Goal: Task Accomplishment & Management: Complete application form

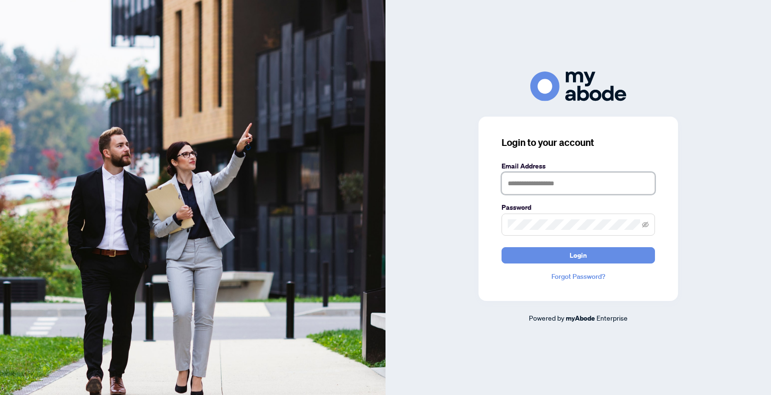
type input "**********"
click at [579, 255] on button "Login" at bounding box center [579, 255] width 154 height 16
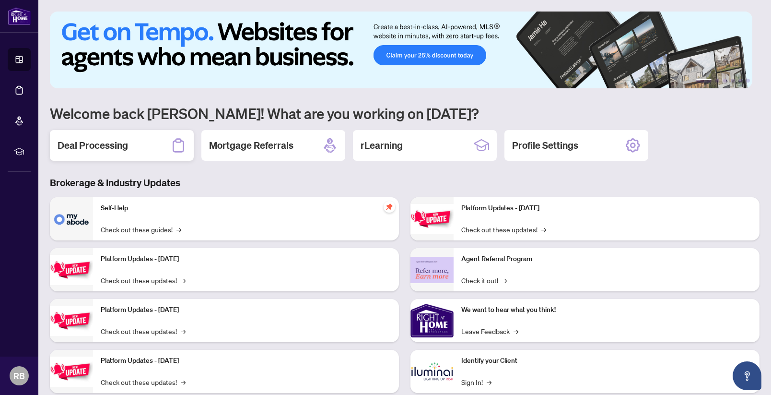
click at [96, 149] on h2 "Deal Processing" at bounding box center [93, 145] width 71 height 13
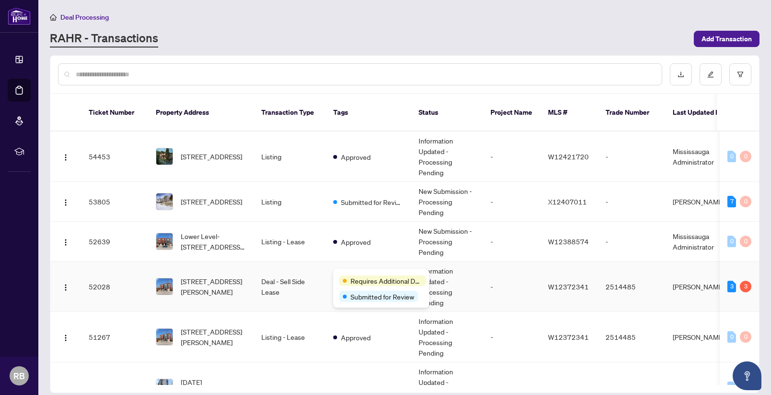
click at [349, 276] on div "Requires Additional Docs" at bounding box center [382, 280] width 87 height 11
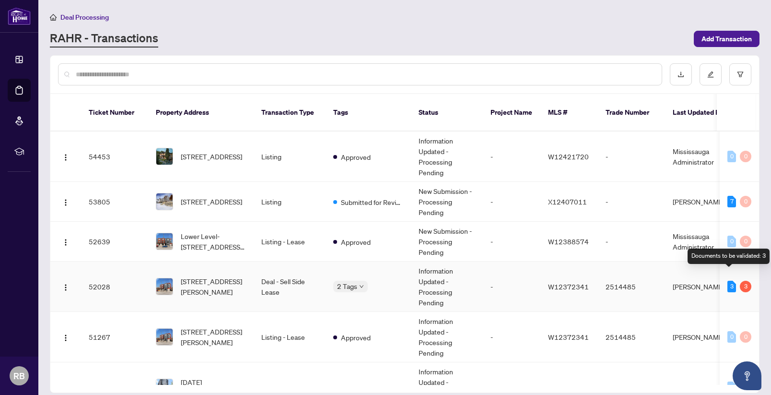
click at [728, 281] on div "3" at bounding box center [732, 287] width 9 height 12
click at [0, 0] on div "Requires Additional Docs" at bounding box center [0, 0] width 0 height 0
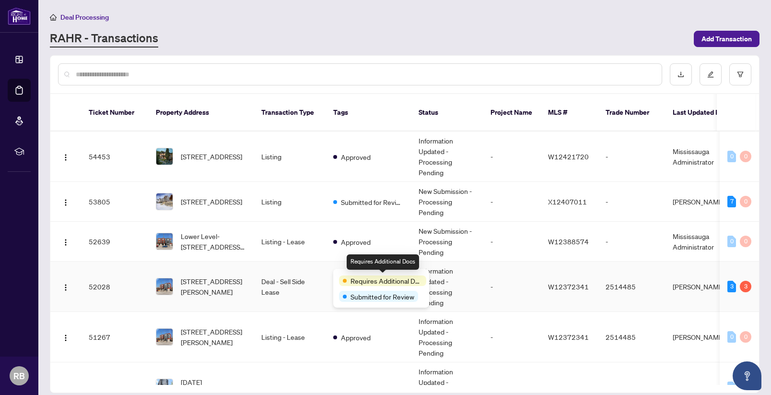
click at [363, 283] on span "Requires Additional Docs" at bounding box center [387, 280] width 72 height 11
click at [388, 282] on span "Requires Additional Docs" at bounding box center [387, 280] width 72 height 11
click at [387, 261] on div "Requires Additional Docs" at bounding box center [383, 261] width 72 height 15
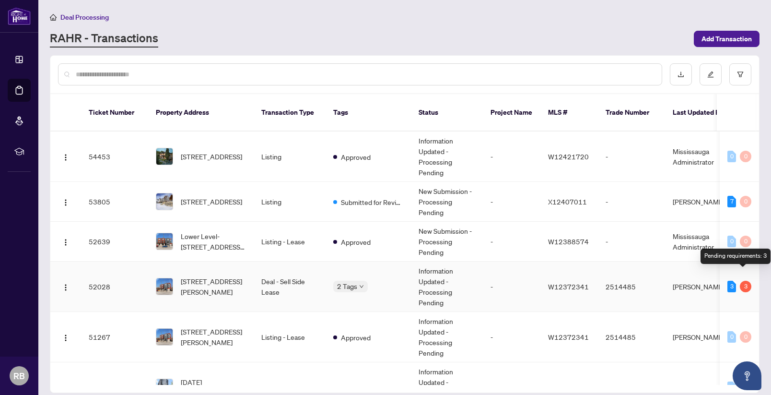
click at [741, 281] on div "3" at bounding box center [746, 287] width 12 height 12
click at [737, 281] on div "3 3" at bounding box center [740, 287] width 24 height 12
click at [281, 281] on td "Deal - Sell Side Lease" at bounding box center [290, 286] width 72 height 50
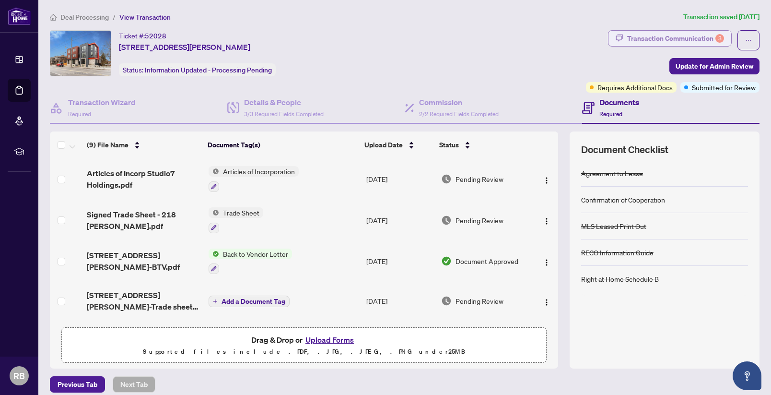
click at [669, 36] on div "Transaction Communication 3" at bounding box center [675, 38] width 97 height 15
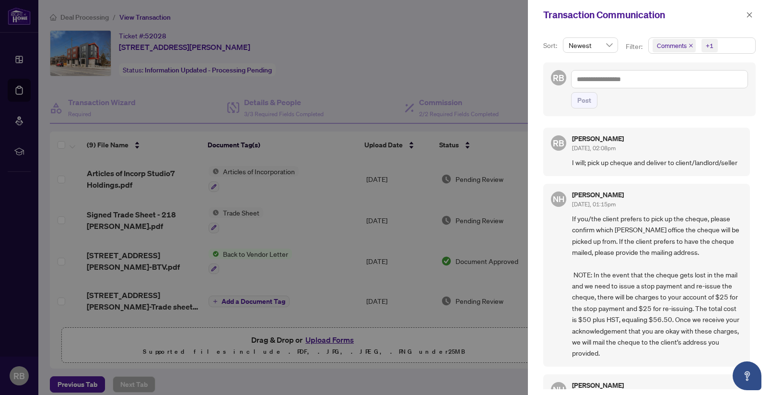
click at [466, 38] on div at bounding box center [385, 197] width 771 height 395
click at [749, 15] on icon "close" at bounding box center [749, 15] width 7 height 7
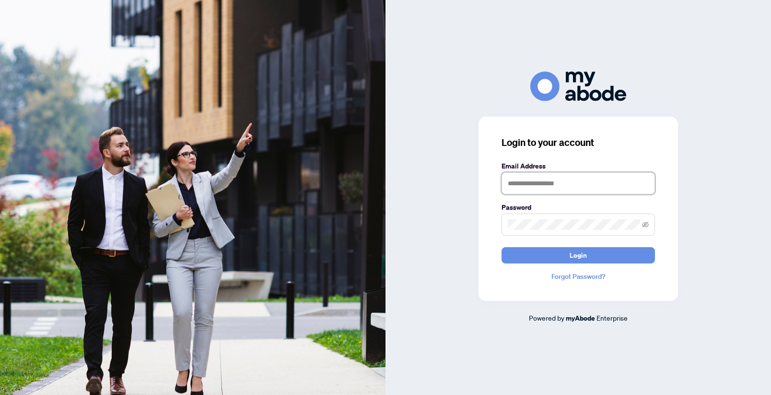
type input "**********"
click at [579, 255] on button "Login" at bounding box center [579, 255] width 154 height 16
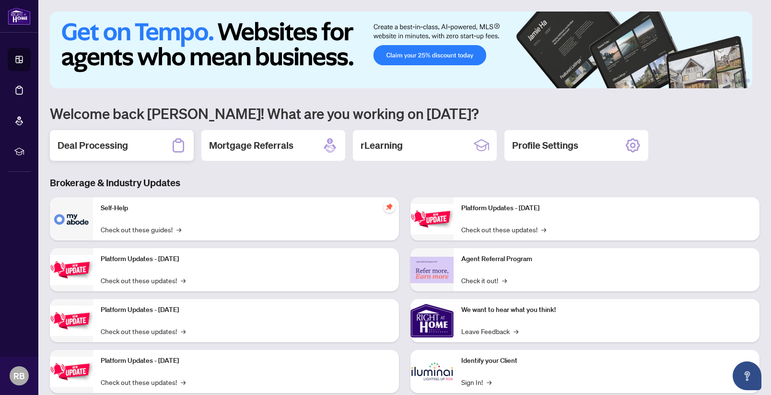
click at [102, 144] on h2 "Deal Processing" at bounding box center [93, 145] width 71 height 13
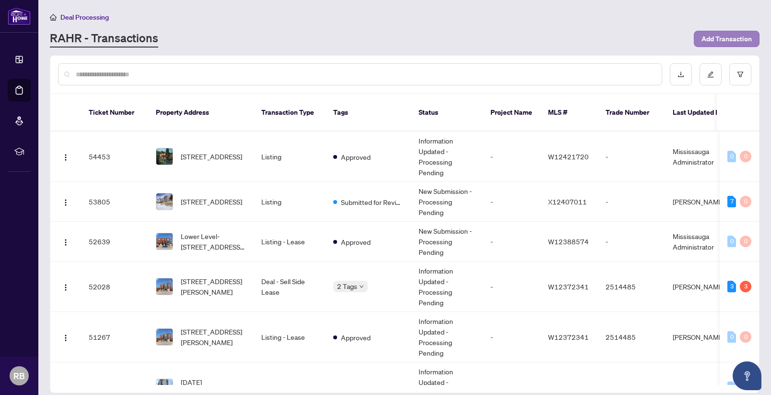
click at [727, 38] on span "Add Transaction" at bounding box center [727, 38] width 50 height 15
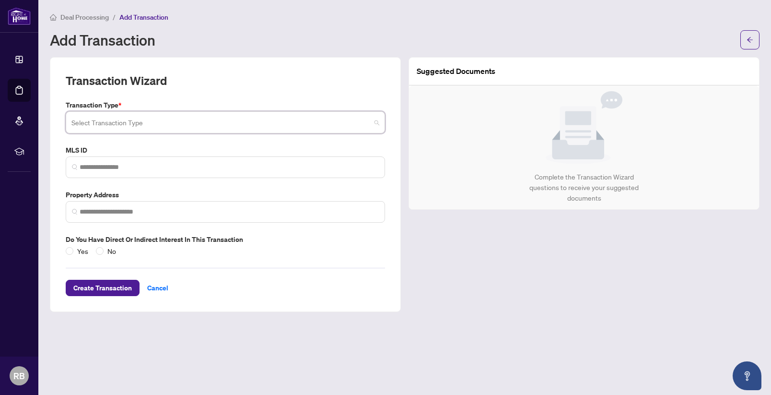
click at [187, 124] on input "search" at bounding box center [220, 123] width 299 height 21
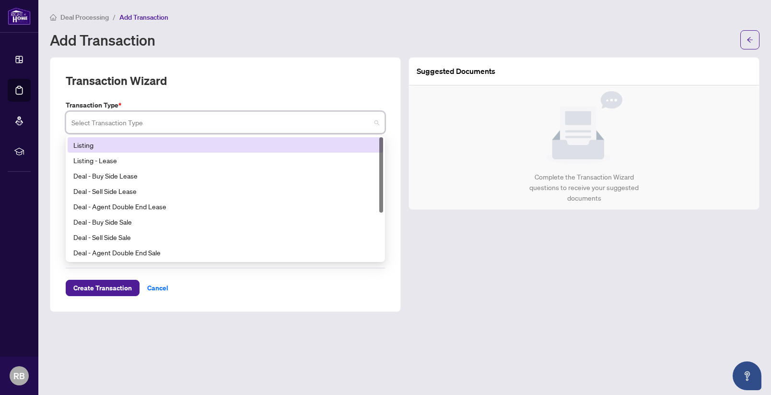
click at [127, 145] on div "Listing" at bounding box center [225, 145] width 304 height 11
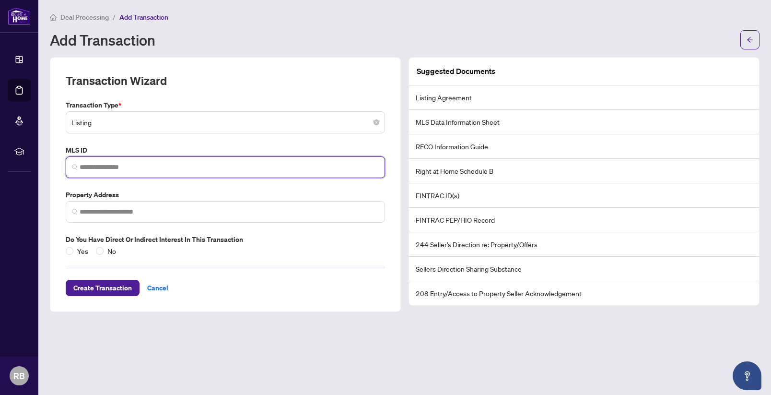
click at [122, 166] on input "search" at bounding box center [229, 167] width 299 height 10
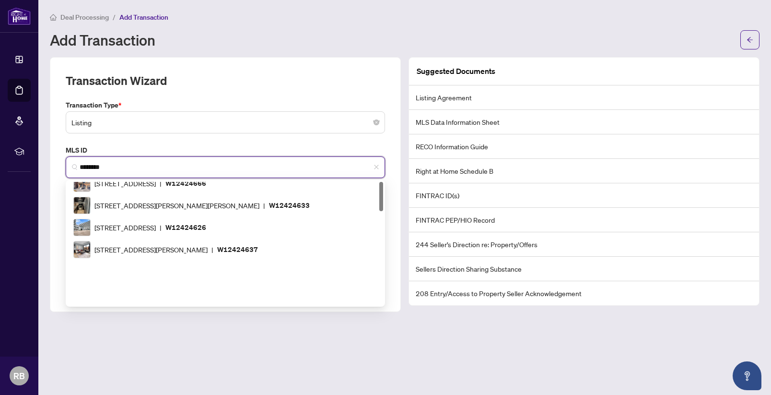
type input "*********"
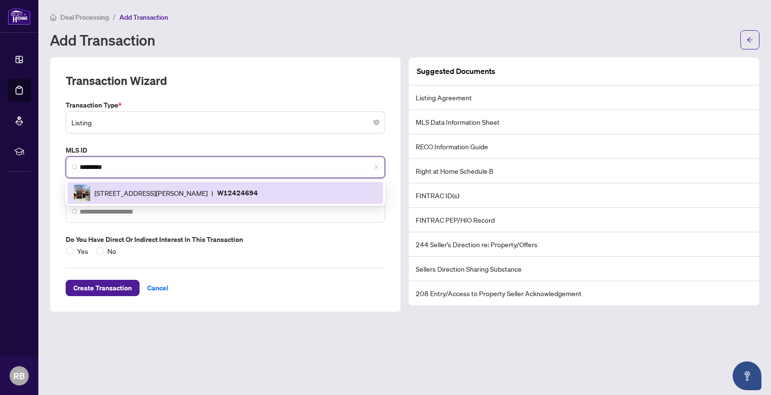
click at [258, 189] on p "W12424694" at bounding box center [237, 192] width 41 height 11
type input "**********"
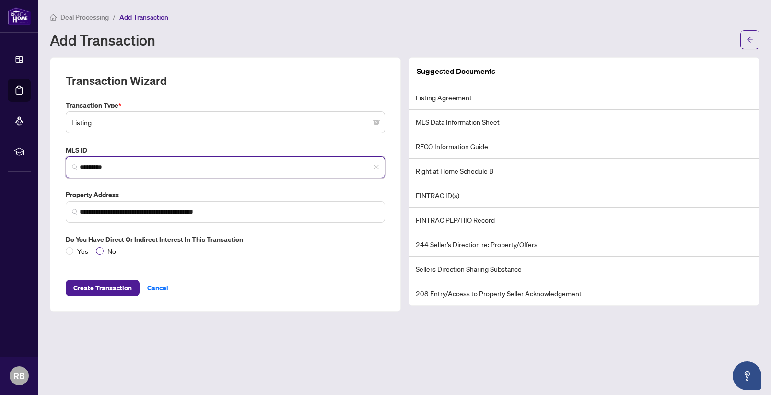
type input "*********"
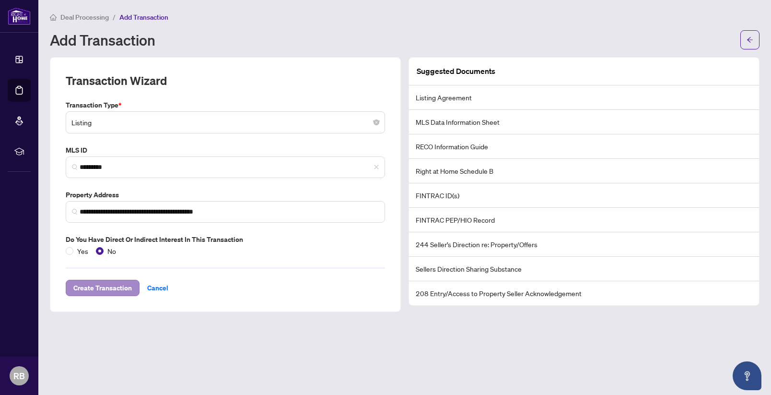
click at [114, 284] on span "Create Transaction" at bounding box center [102, 287] width 59 height 15
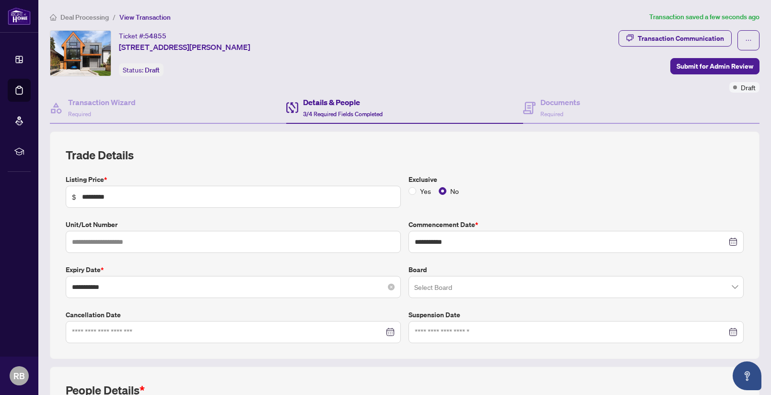
scroll to position [23, 0]
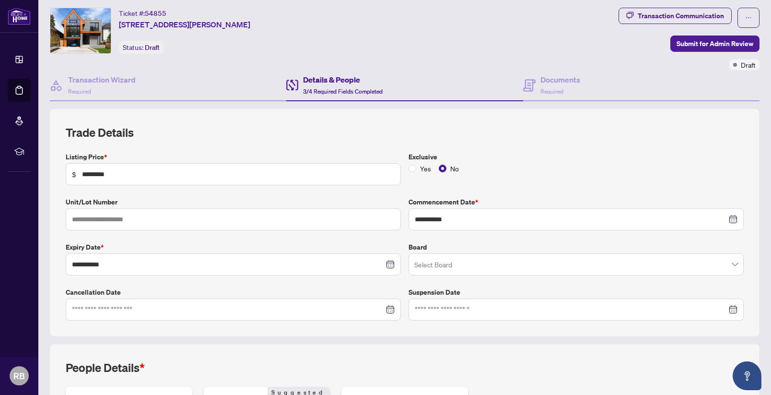
click at [433, 260] on input "search" at bounding box center [571, 265] width 315 height 21
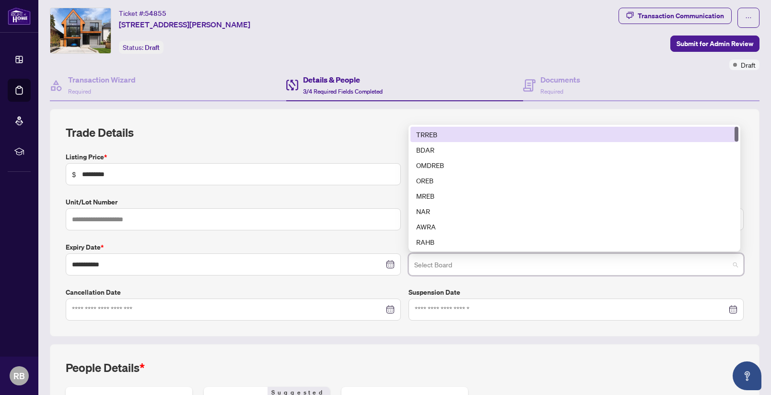
click at [444, 134] on div "TRREB" at bounding box center [574, 134] width 317 height 11
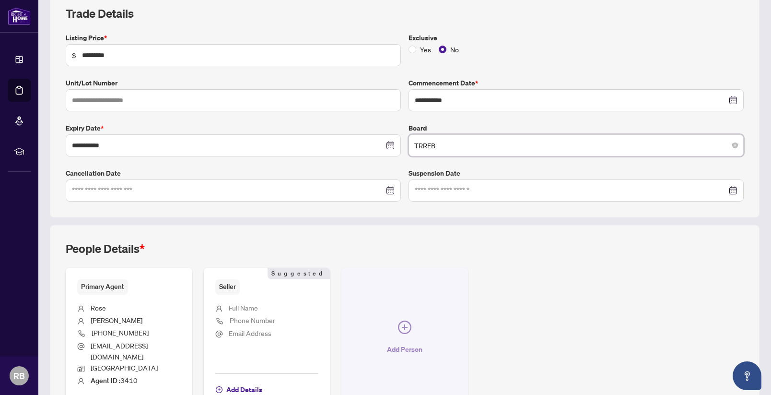
scroll to position [195, 0]
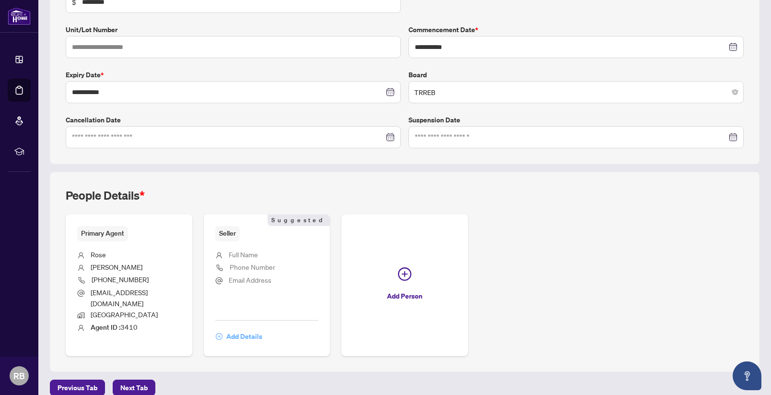
click at [252, 329] on span "Add Details" at bounding box center [244, 336] width 36 height 15
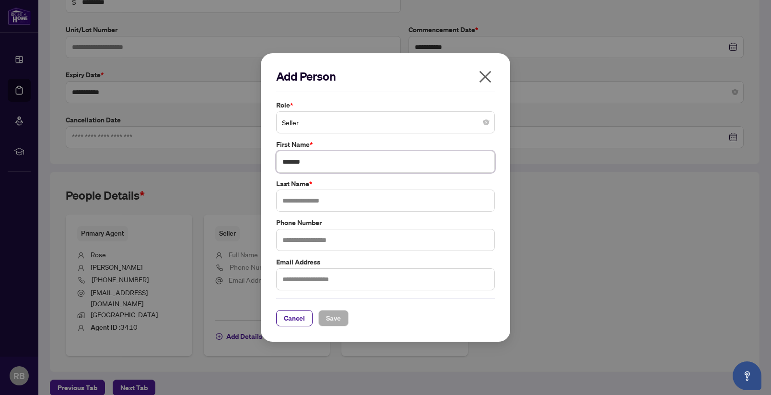
type input "*******"
type input "**********"
click at [341, 314] on button "Save" at bounding box center [334, 318] width 30 height 16
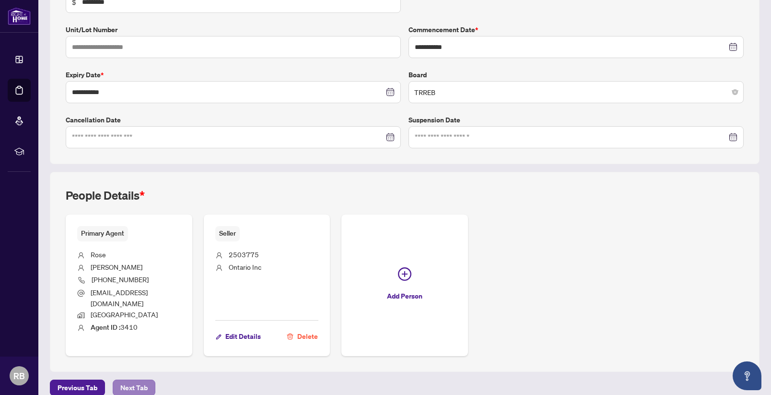
click at [142, 380] on span "Next Tab" at bounding box center [133, 387] width 27 height 15
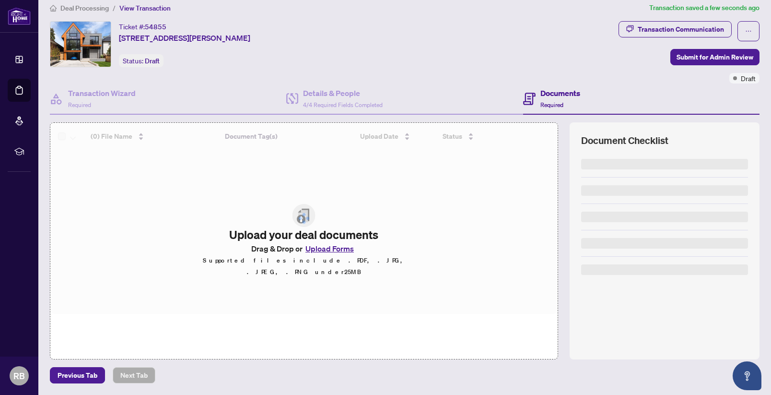
scroll to position [9, 0]
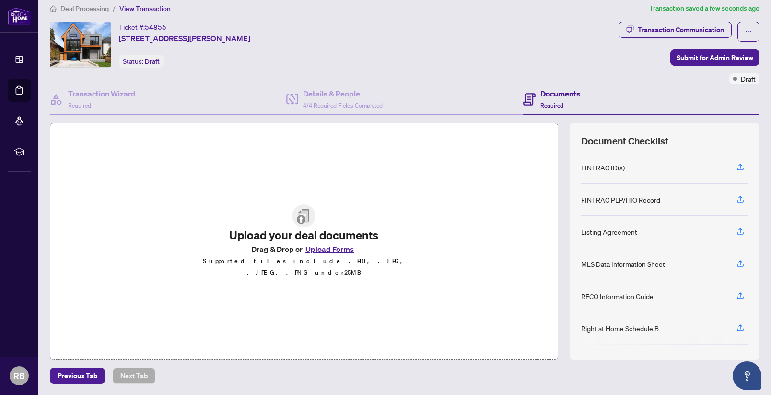
click at [340, 254] on button "Upload Forms" at bounding box center [330, 249] width 54 height 12
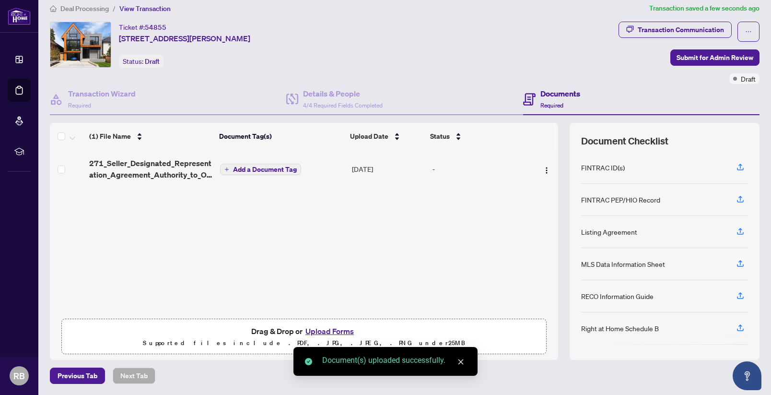
click at [259, 168] on span "Add a Document Tag" at bounding box center [265, 169] width 64 height 7
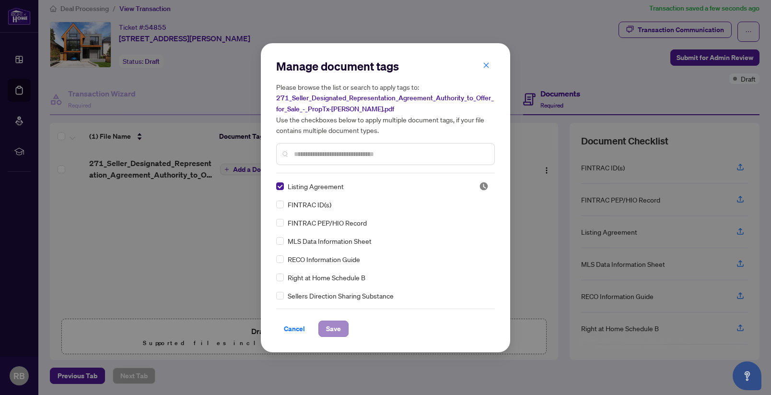
click at [340, 333] on span "Save" at bounding box center [333, 328] width 15 height 15
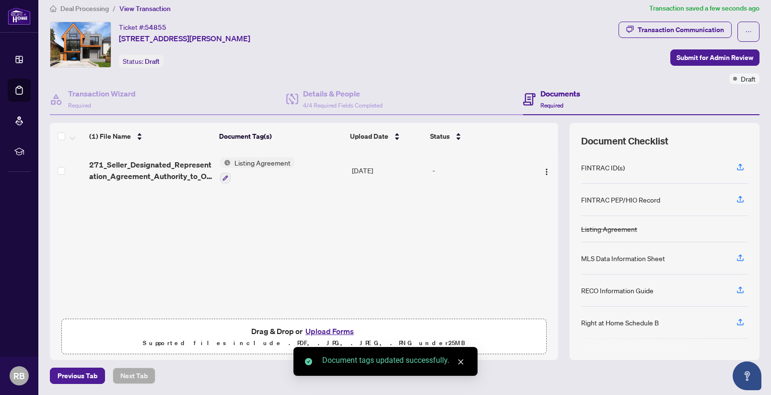
click at [333, 331] on button "Upload Forms" at bounding box center [330, 331] width 54 height 12
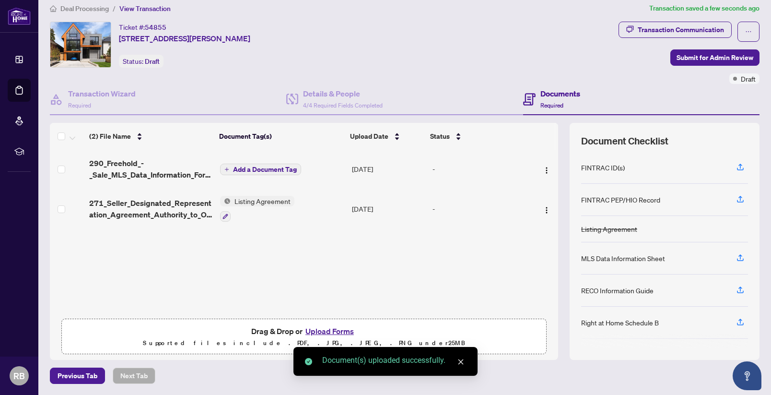
click at [260, 197] on span "Listing Agreement" at bounding box center [263, 201] width 64 height 11
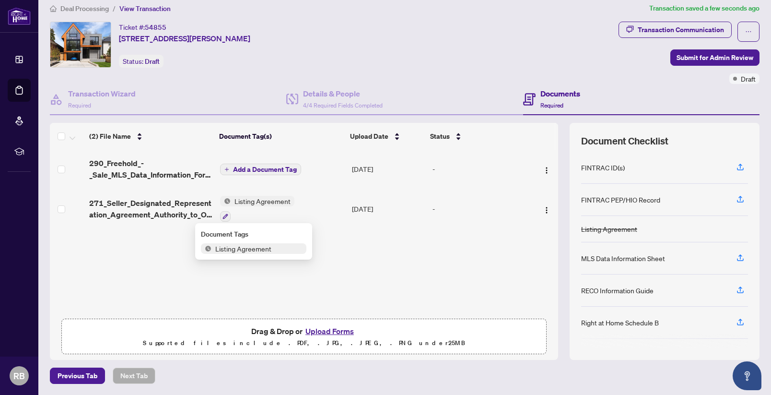
click at [265, 170] on span "Add a Document Tag" at bounding box center [265, 169] width 64 height 7
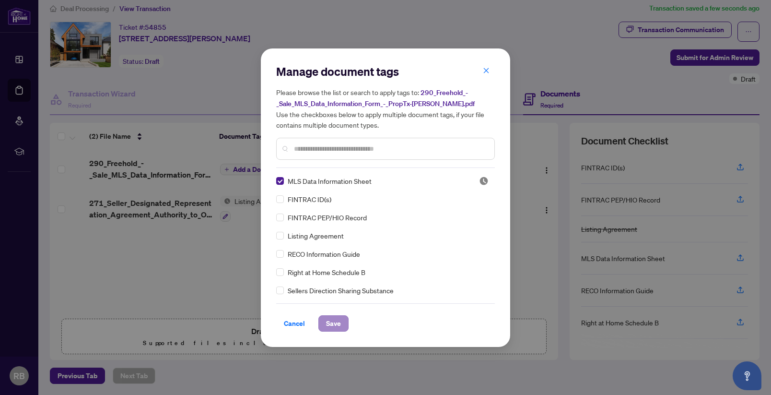
click at [338, 323] on span "Save" at bounding box center [333, 323] width 15 height 15
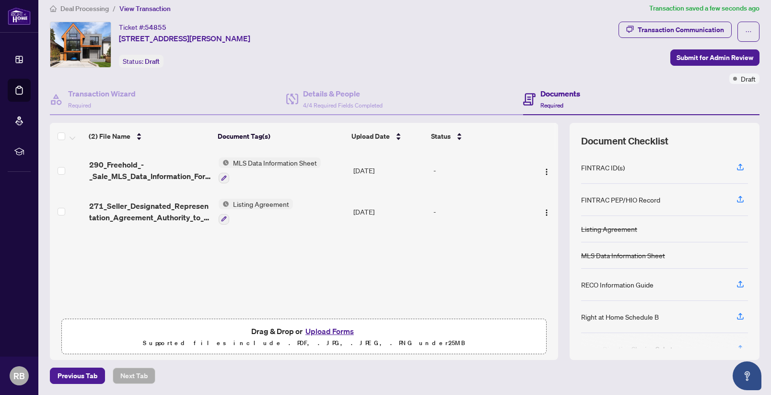
click at [325, 331] on button "Upload Forms" at bounding box center [330, 331] width 54 height 12
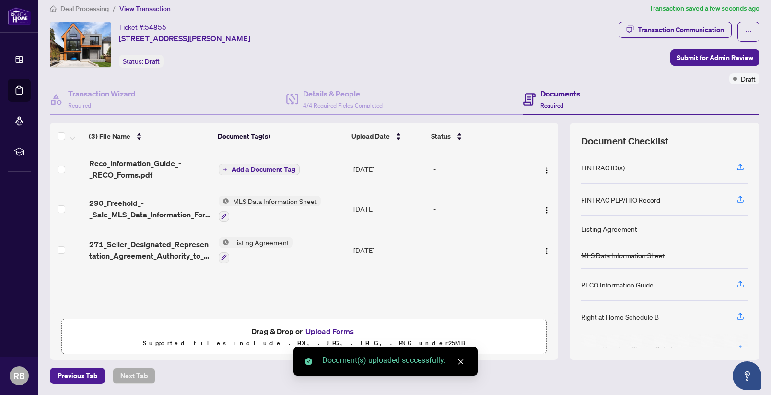
click at [271, 168] on span "Add a Document Tag" at bounding box center [264, 169] width 64 height 7
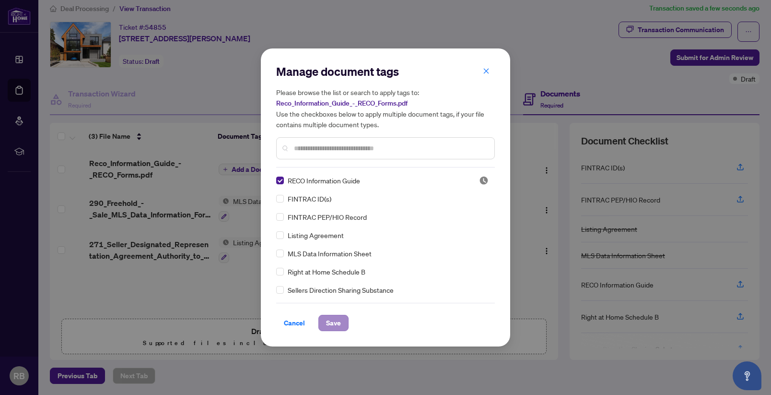
click at [337, 326] on span "Save" at bounding box center [333, 322] width 15 height 15
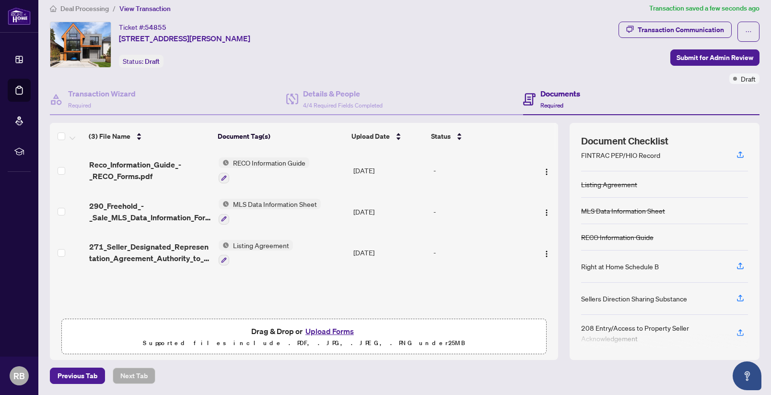
scroll to position [57, 0]
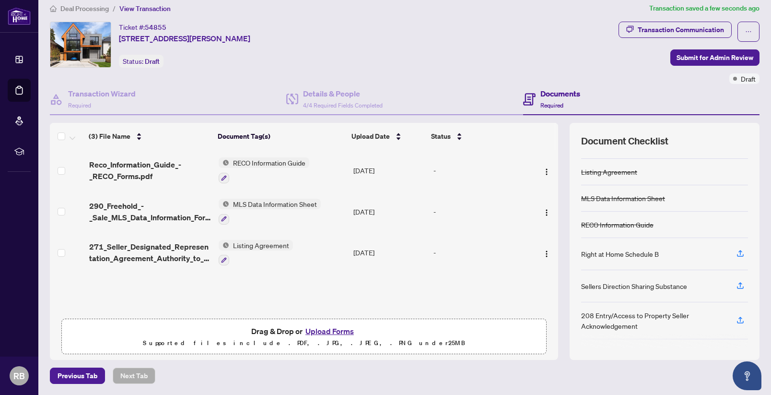
click at [332, 331] on button "Upload Forms" at bounding box center [330, 331] width 54 height 12
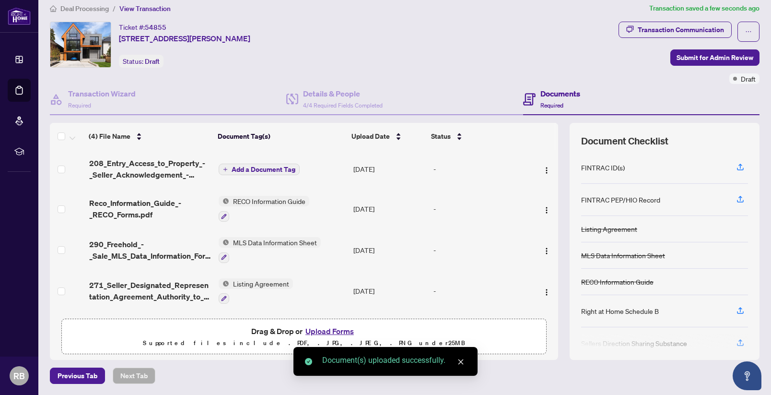
click at [280, 168] on span "Add a Document Tag" at bounding box center [264, 169] width 64 height 7
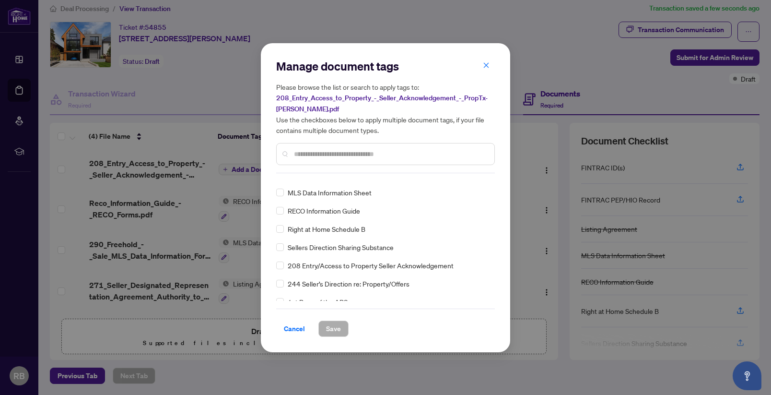
scroll to position [85, 0]
click at [337, 328] on span "Save" at bounding box center [333, 328] width 15 height 15
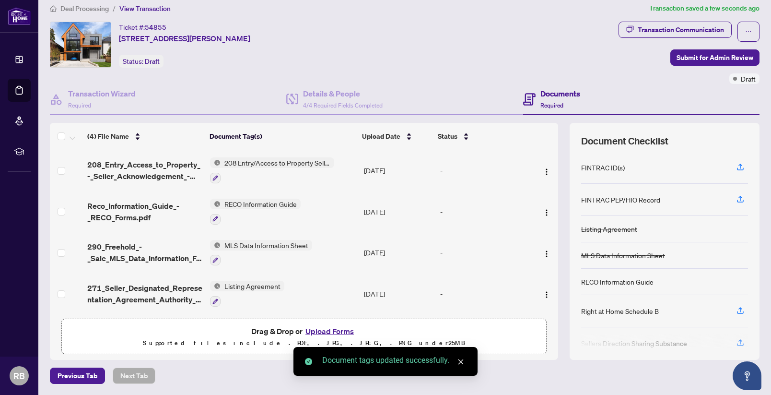
click at [326, 331] on button "Upload Forms" at bounding box center [330, 331] width 54 height 12
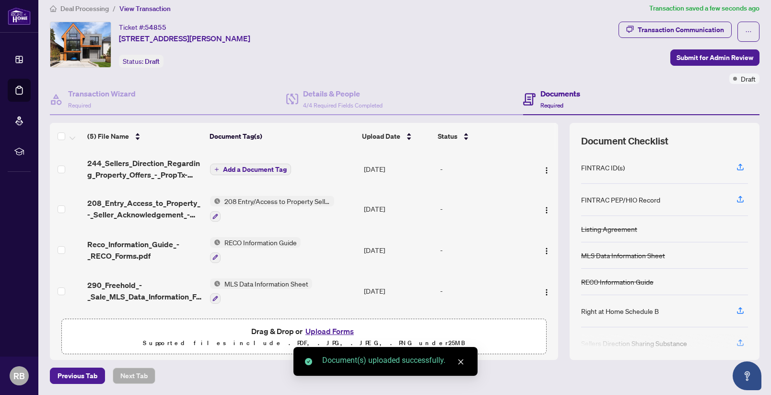
click at [266, 168] on span "Add a Document Tag" at bounding box center [255, 169] width 64 height 7
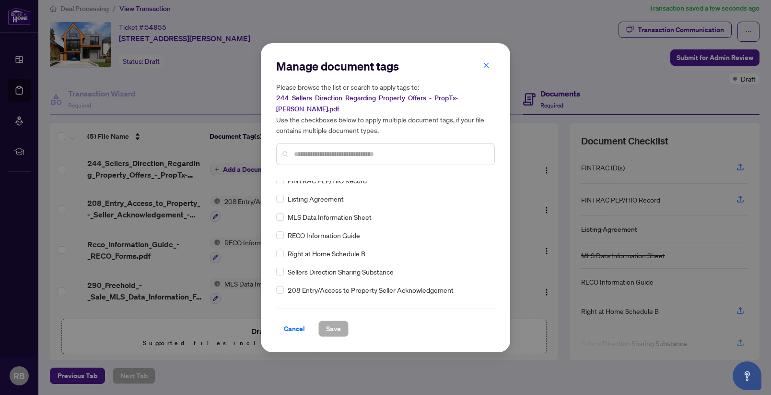
scroll to position [41, 0]
click at [329, 326] on span "Save" at bounding box center [333, 328] width 15 height 15
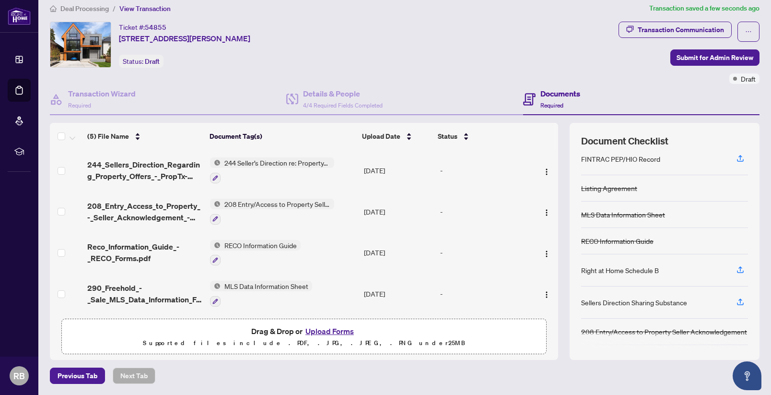
scroll to position [39, 0]
click at [344, 332] on button "Upload Forms" at bounding box center [330, 331] width 54 height 12
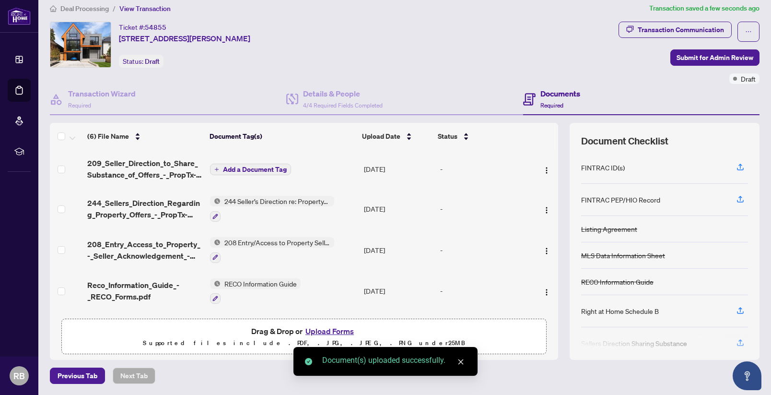
click at [249, 170] on span "Add a Document Tag" at bounding box center [255, 169] width 64 height 7
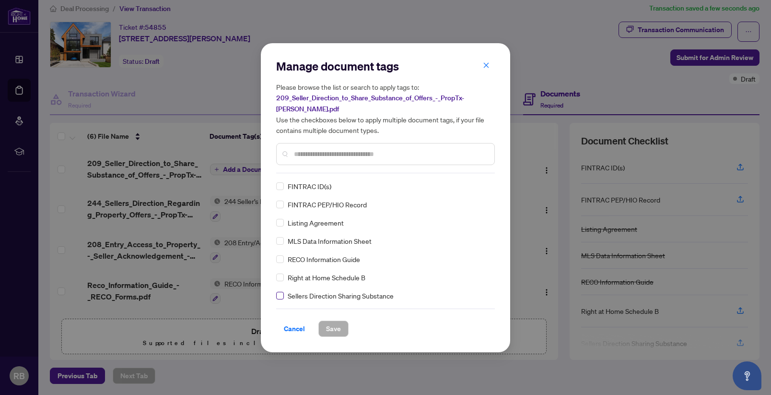
click at [279, 292] on span at bounding box center [280, 296] width 8 height 8
click at [329, 324] on span "Save" at bounding box center [333, 328] width 15 height 15
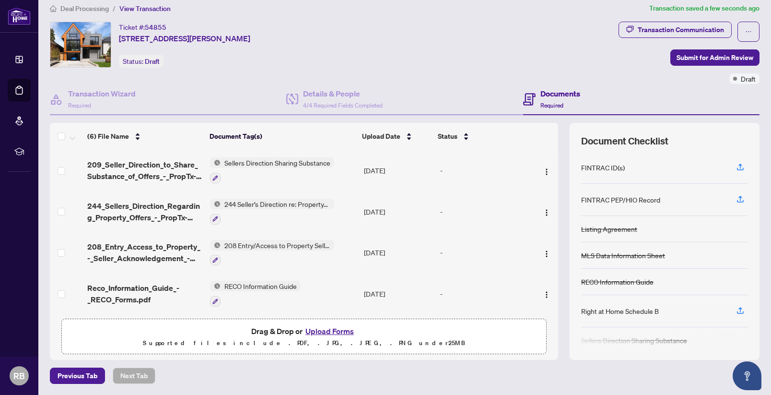
scroll to position [0, 0]
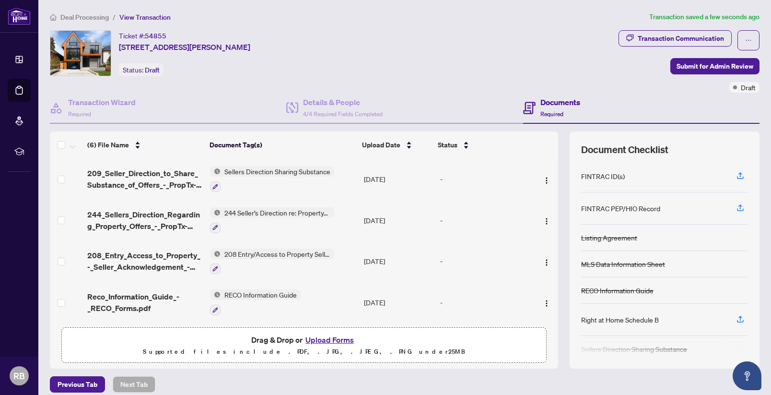
click at [339, 339] on button "Upload Forms" at bounding box center [330, 339] width 54 height 12
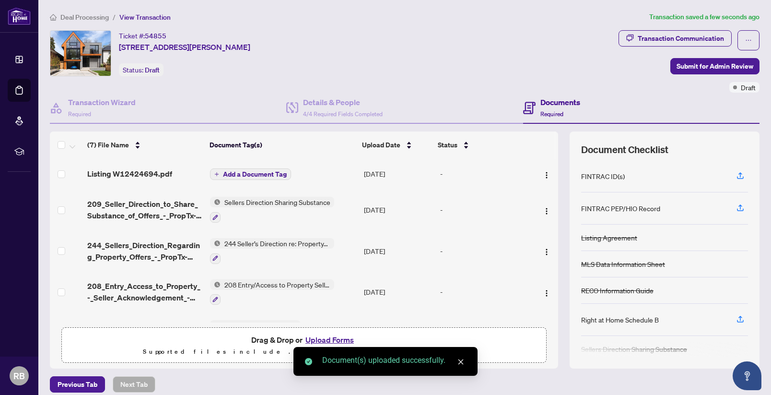
click at [263, 173] on span "Add a Document Tag" at bounding box center [255, 174] width 64 height 7
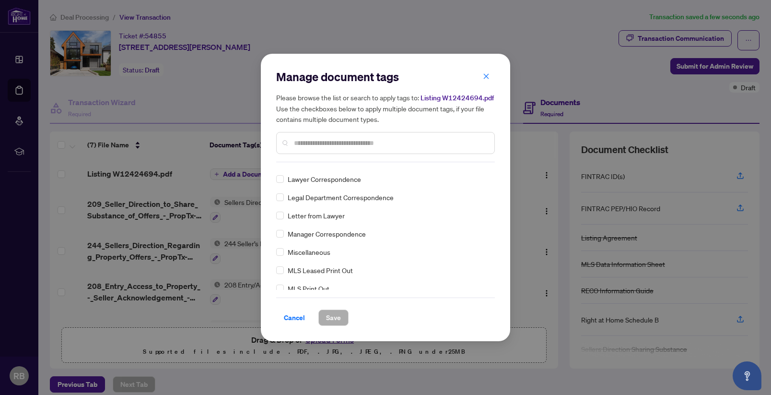
scroll to position [1334, 0]
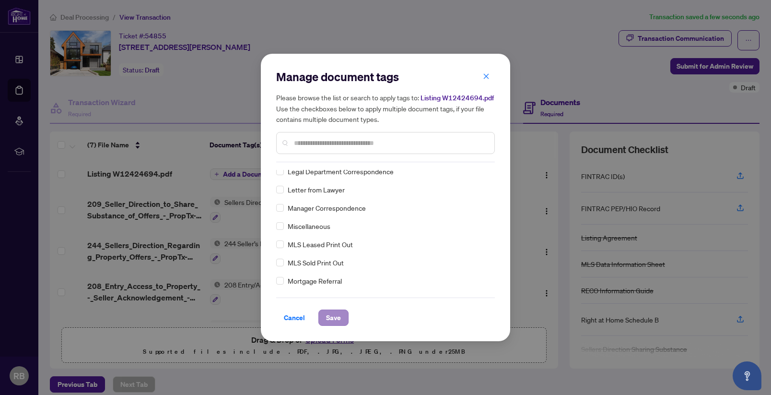
click at [332, 323] on span "Save" at bounding box center [333, 317] width 15 height 15
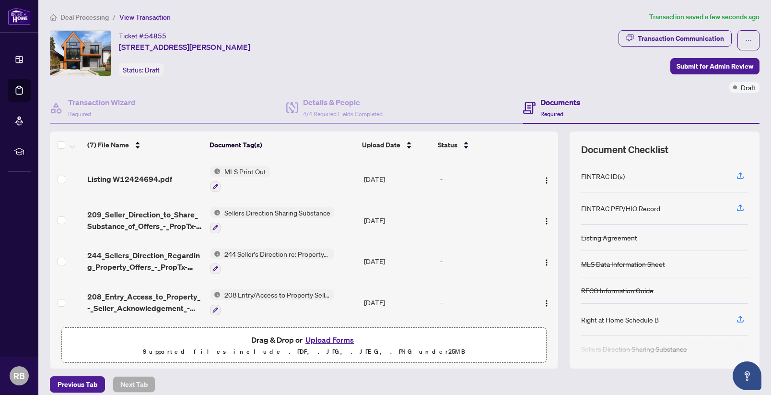
click at [311, 342] on button "Upload Forms" at bounding box center [330, 339] width 54 height 12
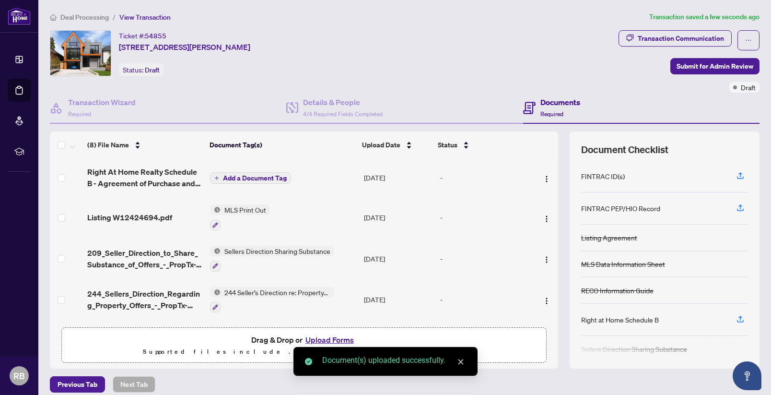
click at [231, 177] on span "Add a Document Tag" at bounding box center [255, 178] width 64 height 7
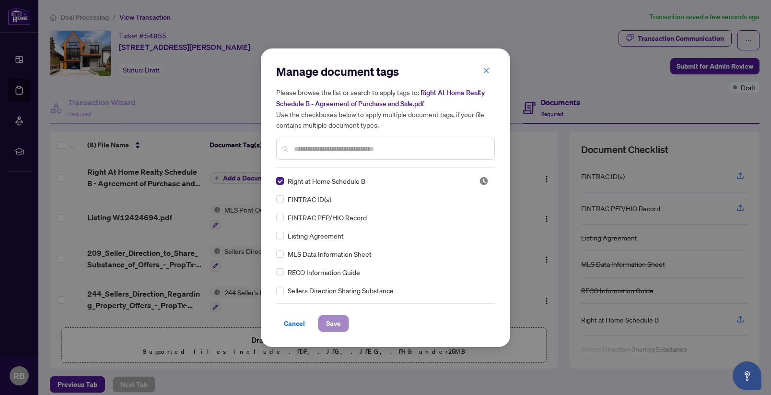
click at [338, 327] on span "Save" at bounding box center [333, 323] width 15 height 15
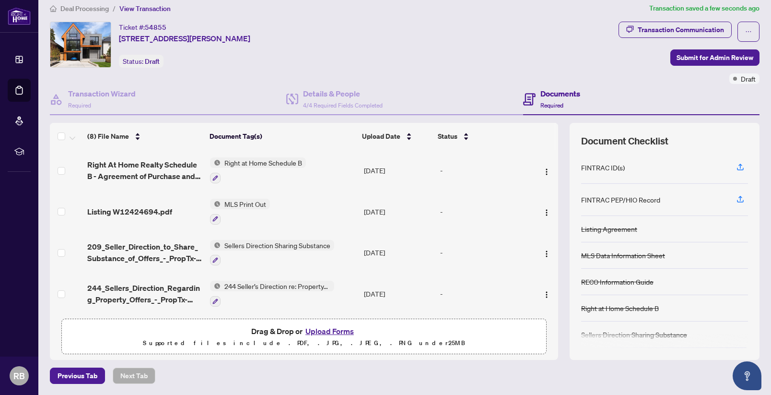
scroll to position [0, 0]
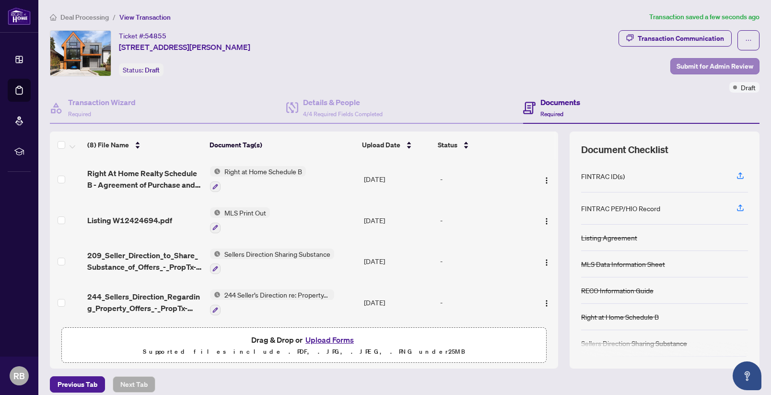
click at [715, 66] on span "Submit for Admin Review" at bounding box center [715, 66] width 77 height 15
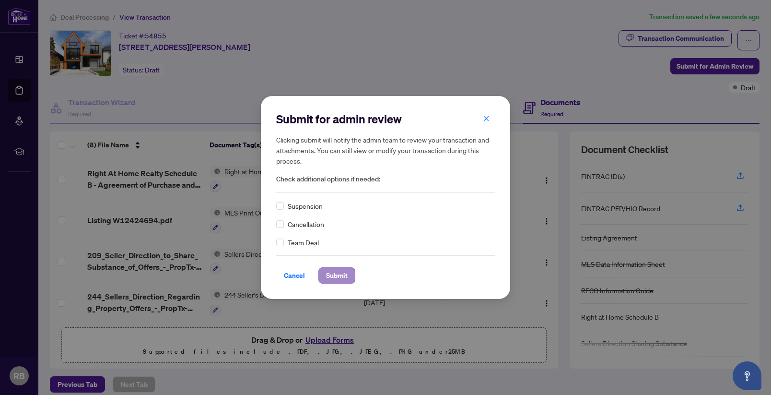
click at [343, 278] on span "Submit" at bounding box center [337, 275] width 22 height 15
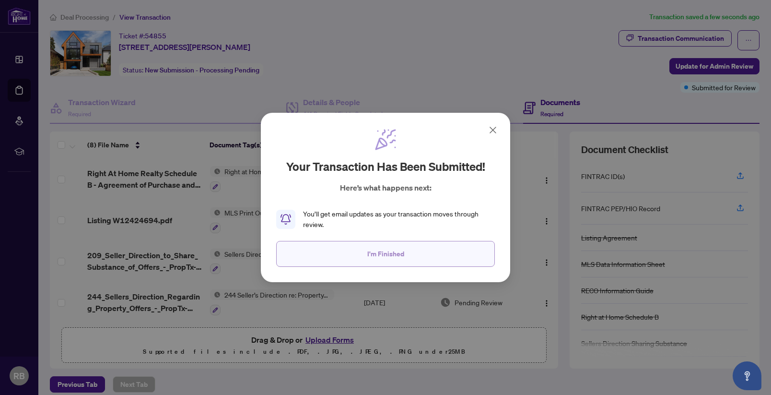
click at [384, 258] on span "I'm Finished" at bounding box center [385, 253] width 37 height 15
